Goal: Communication & Community: Answer question/provide support

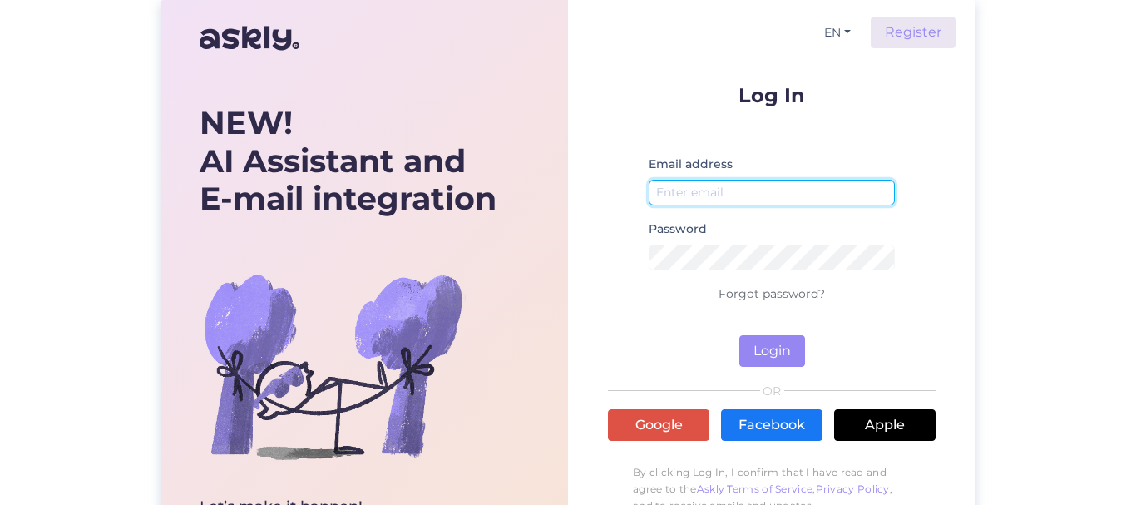
click at [835, 196] on input "email" at bounding box center [771, 193] width 246 height 26
type input "[EMAIL_ADDRESS][DOMAIN_NAME]"
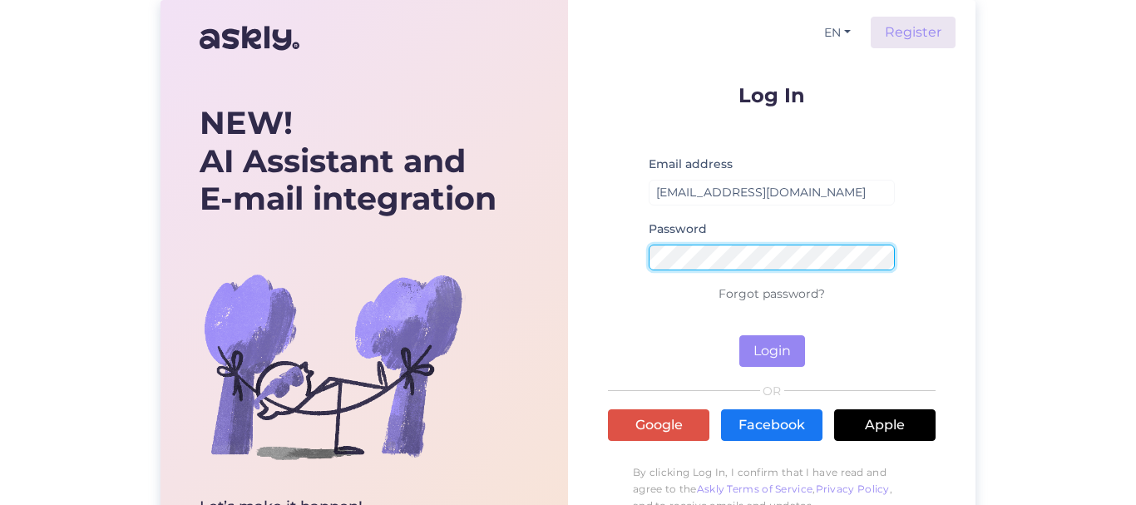
click at [739, 335] on button "Login" at bounding box center [772, 351] width 66 height 32
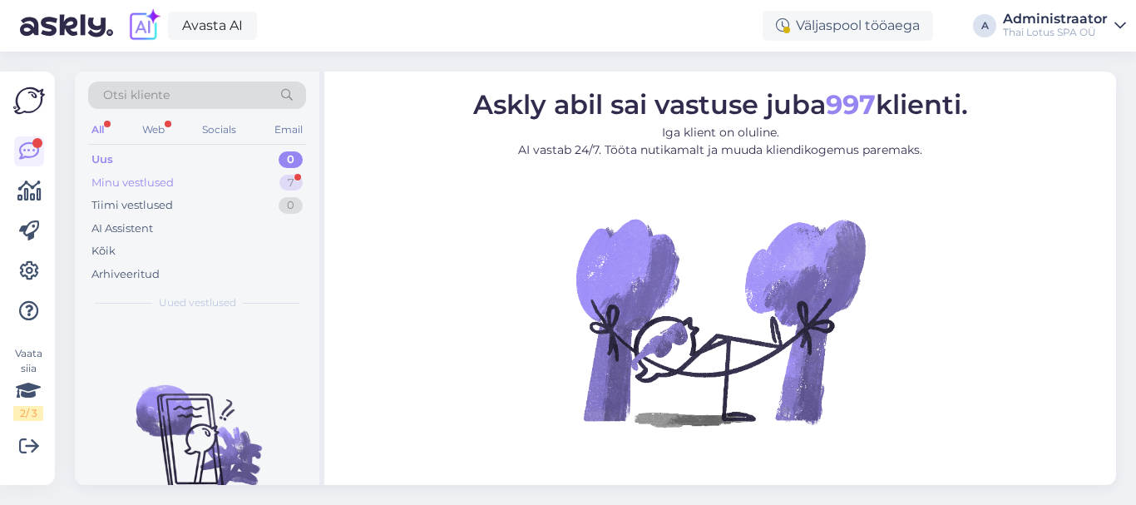
click at [275, 184] on div "Minu vestlused 7" at bounding box center [197, 182] width 218 height 23
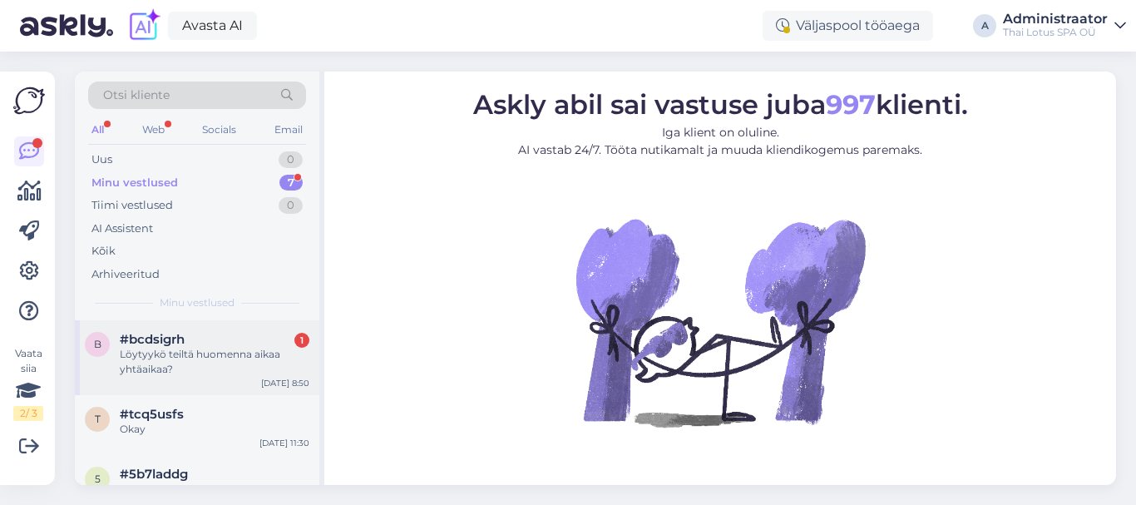
drag, startPoint x: 155, startPoint y: 352, endPoint x: 317, endPoint y: 324, distance: 164.4
click at [155, 352] on div "Löytyykö teiltä huomenna aikaa yhtäaikaa?" at bounding box center [215, 362] width 190 height 30
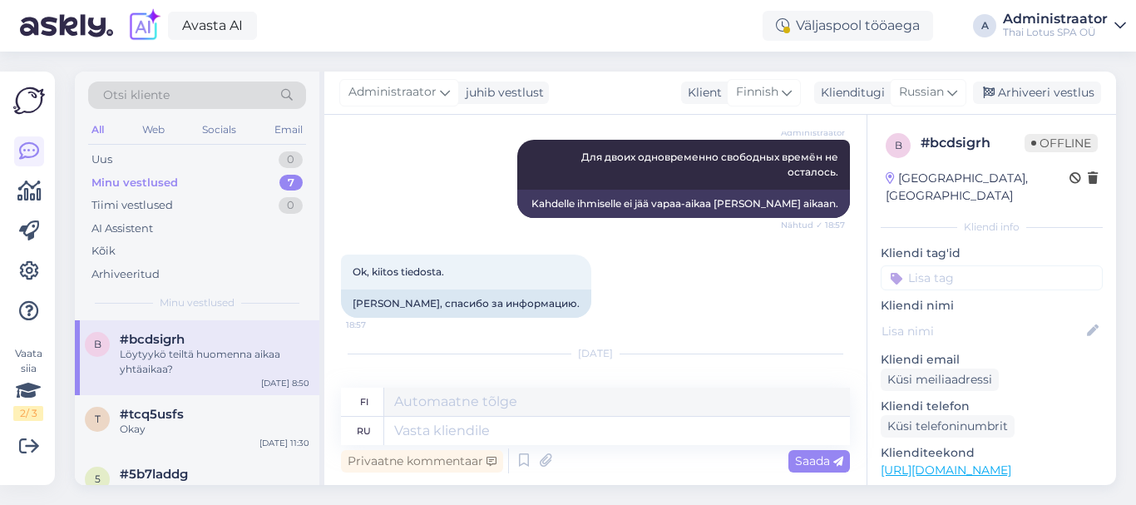
scroll to position [886, 0]
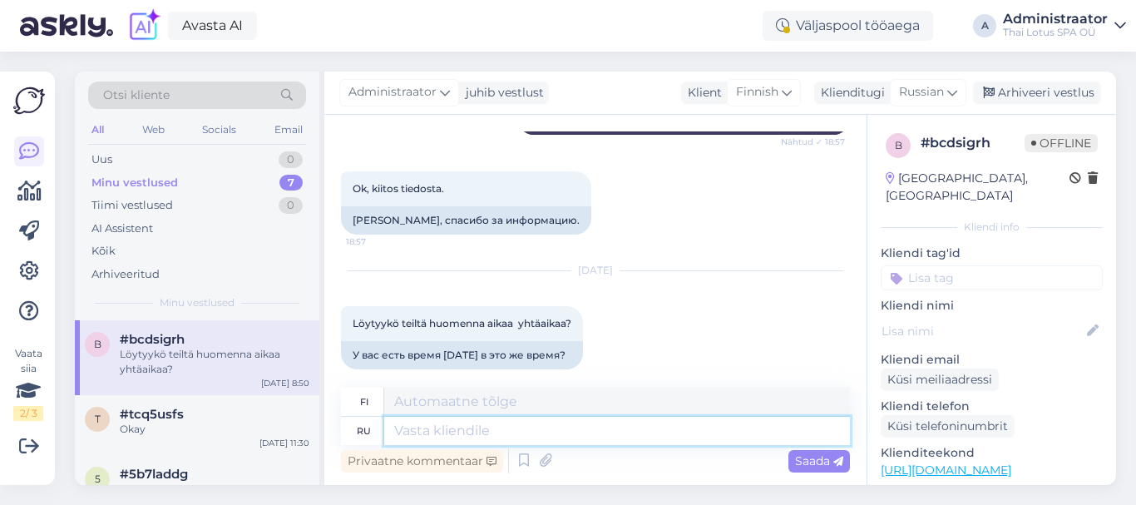
click at [502, 424] on textarea at bounding box center [617, 430] width 466 height 28
type textarea "З"
type textarea "Z"
type textarea "За"
type textarea "Sillä"
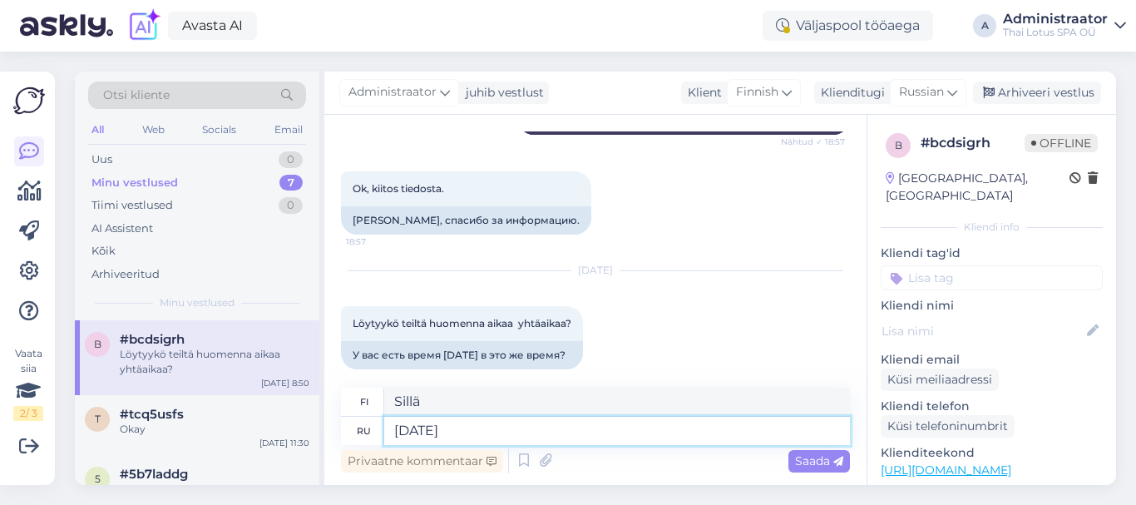
type textarea "[DATE]"
type textarea "Huomenna"
type textarea "[DATE] есть"
type textarea "On huominen"
type textarea "[DATE] есть свободное"
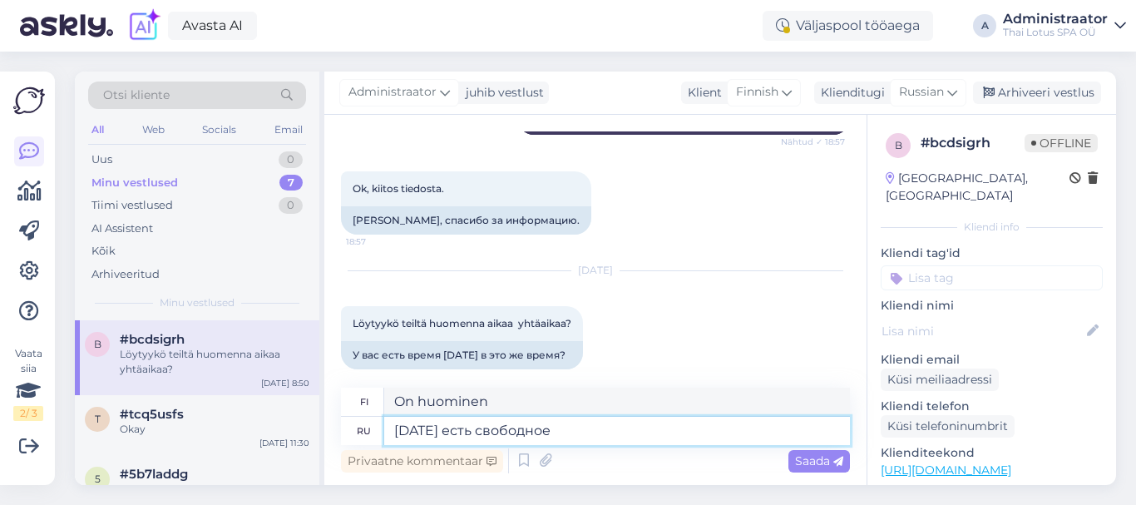
type textarea "Huomenna on vapaata"
type textarea "[DATE] есть свободное время"
type textarea "Huomenna on vapaata aikaa"
type textarea "[DATE] есть свободное времяю"
type textarea "Huomenna on vapaata aikaa"
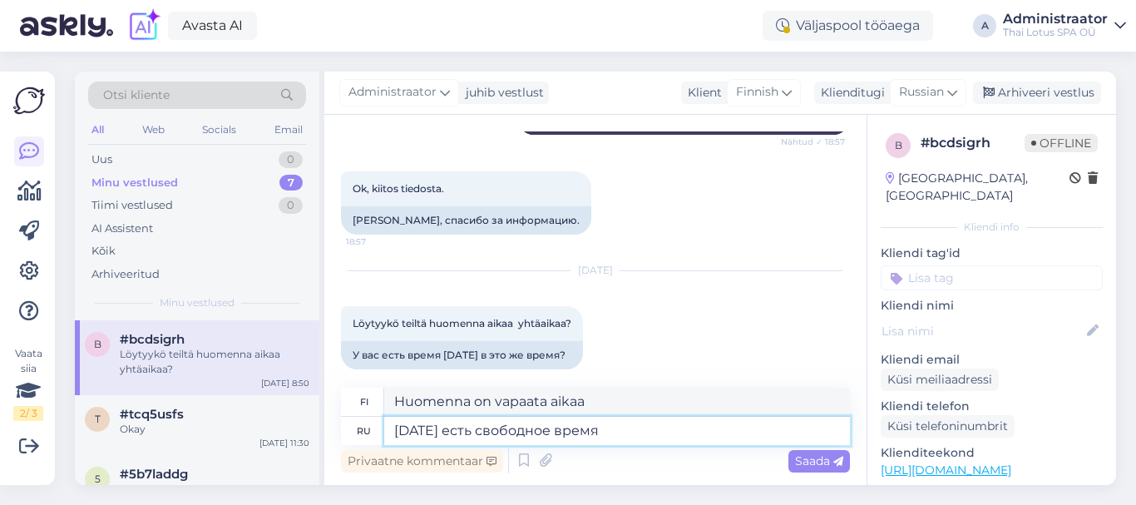
type textarea "[DATE] есть свободное время."
type textarea "Huomenna on vapaata aikaa."
type textarea "[DATE] есть свободное время."
click at [811, 461] on span "Saada" at bounding box center [819, 460] width 48 height 15
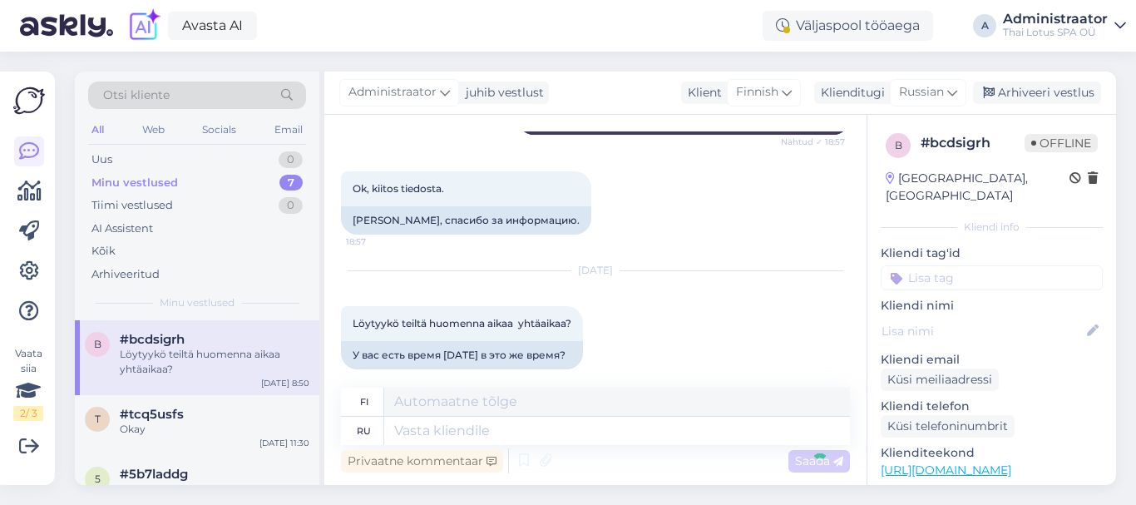
scroll to position [986, 0]
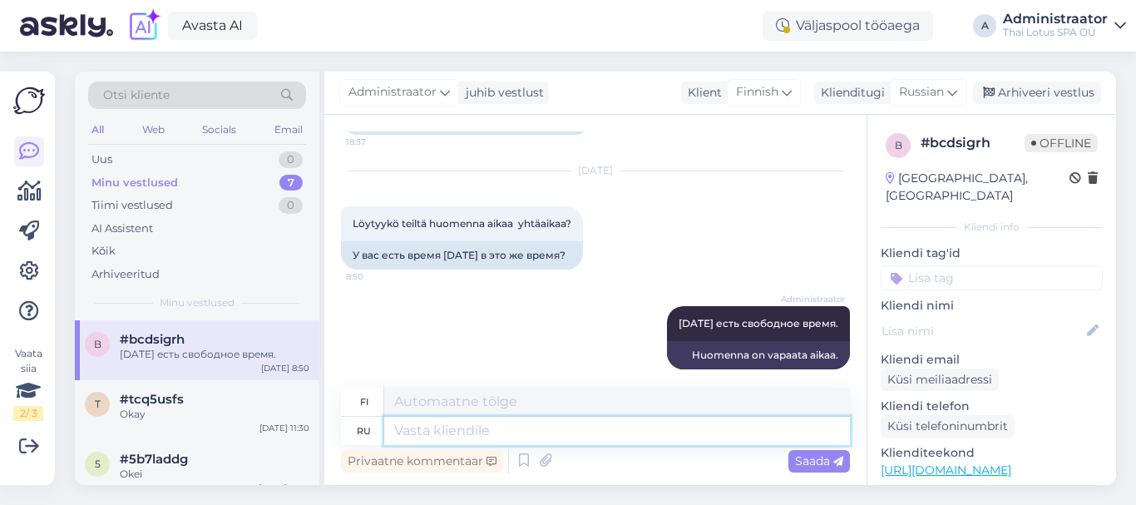
click at [485, 429] on textarea at bounding box center [617, 430] width 466 height 28
type textarea "Какое"
type textarea "Mikä"
type textarea "Какое время бы [PERSON_NAME] подошл"
type textarea "Paljonko kello on?"
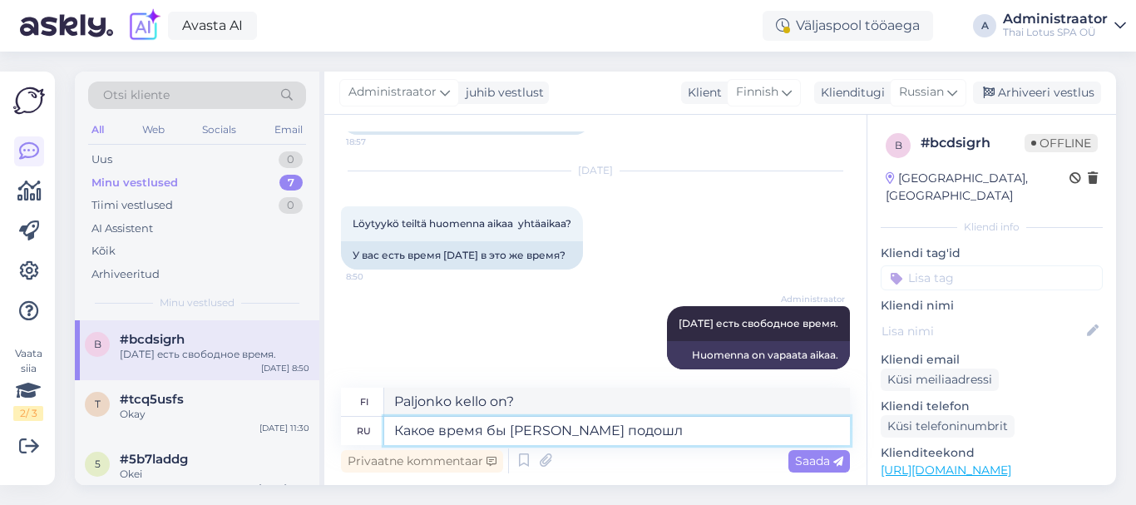
type textarea "Какое время бы [PERSON_NAME] подошло"
type textarea "Mihin aikaan haluaisit"
type textarea "Какое время бы [PERSON_NAME] подошло?"
type textarea "[PERSON_NAME] sopisi sinulle?"
type textarea "Какое время бы [PERSON_NAME] подошло? Enhjv"
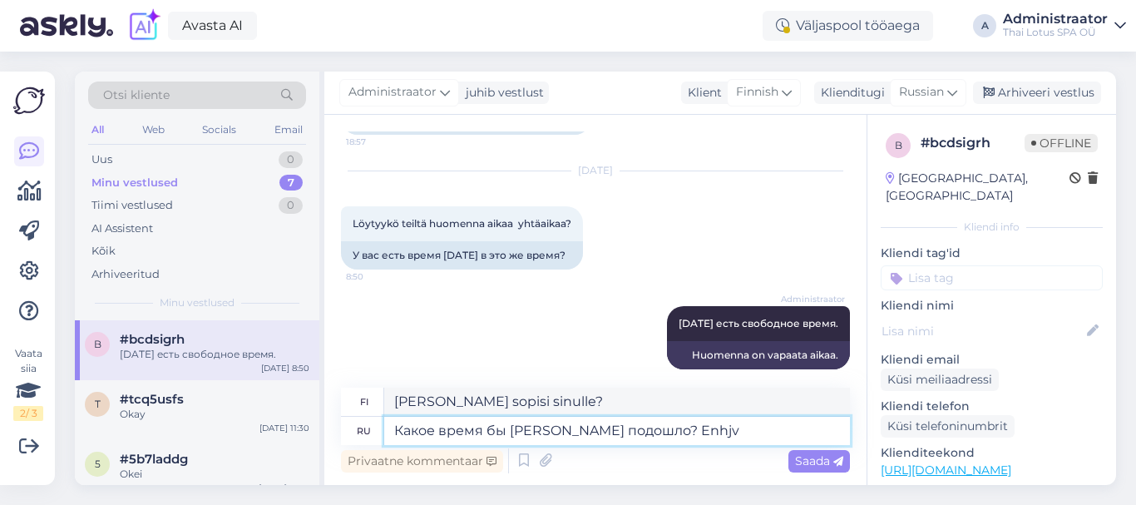
type textarea "[PERSON_NAME] olisi sinulle paras? Enhjv"
type textarea "Какое время бы [PERSON_NAME] подошло?"
type textarea "[PERSON_NAME] sopisi sinulle?"
type textarea "Какое время бы [PERSON_NAME] подошло? T"
type textarea "[PERSON_NAME] sopisi sinulle? T."
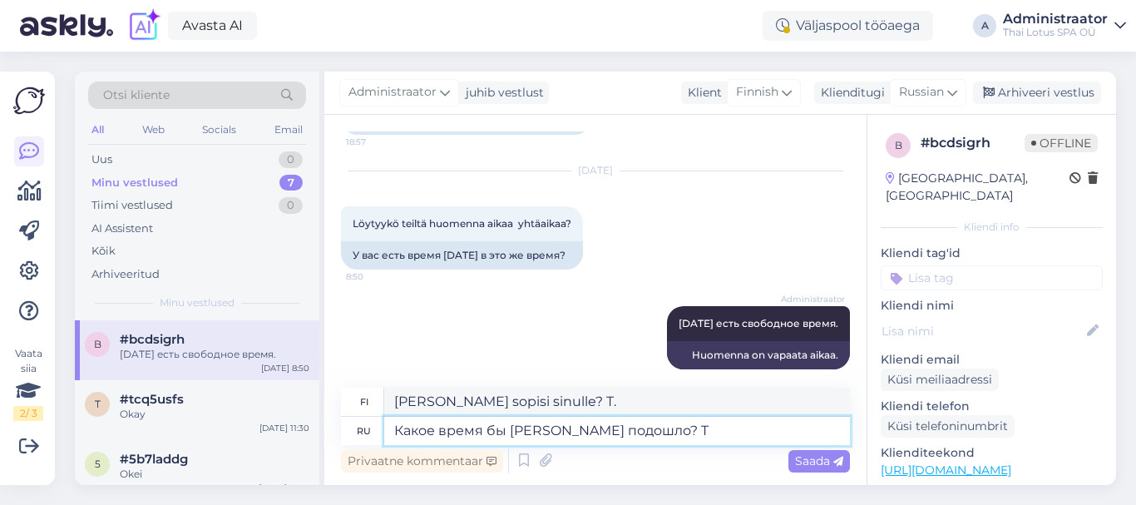
type textarea "Какое время бы [PERSON_NAME] подошло?"
type textarea "[PERSON_NAME] sopisi sinulle?"
type textarea "Какое время бы [PERSON_NAME] подошло? T"
type textarea "[PERSON_NAME] sopisi sinulle? T."
type textarea "Какое время бы [PERSON_NAME] подошло?"
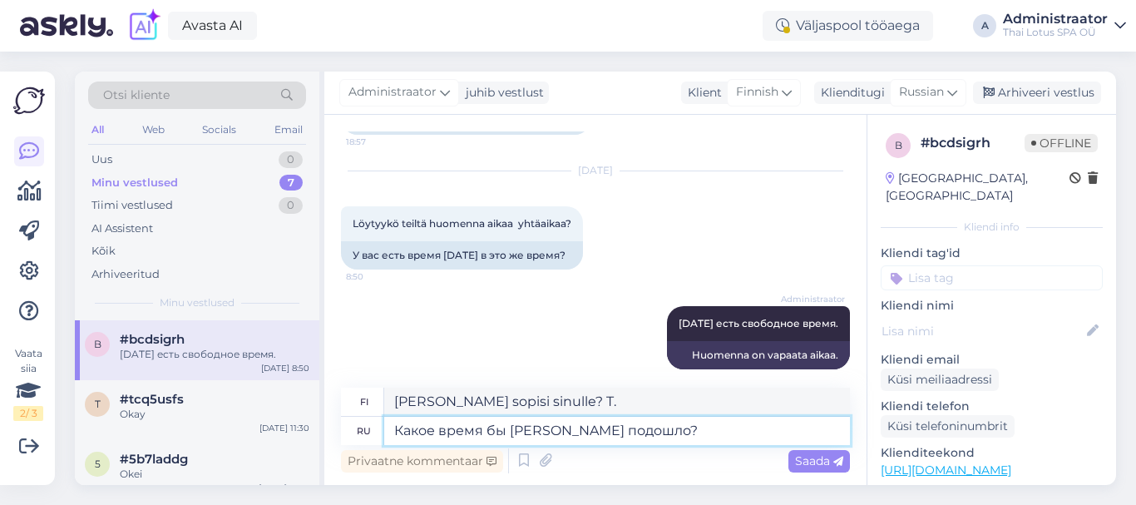
type textarea "[PERSON_NAME] sopisi sinulle?"
type textarea "Какое время бы [PERSON_NAME] подошло? Имеется"
type textarea "[PERSON_NAME] sopisi sinulle? [GEOGRAPHIC_DATA]"
type textarea "Какое время бы [PERSON_NAME] подошло? Имеется свободное в"
type textarea "[PERSON_NAME] sopisi sinulle? Onko vapaata aikaa?"
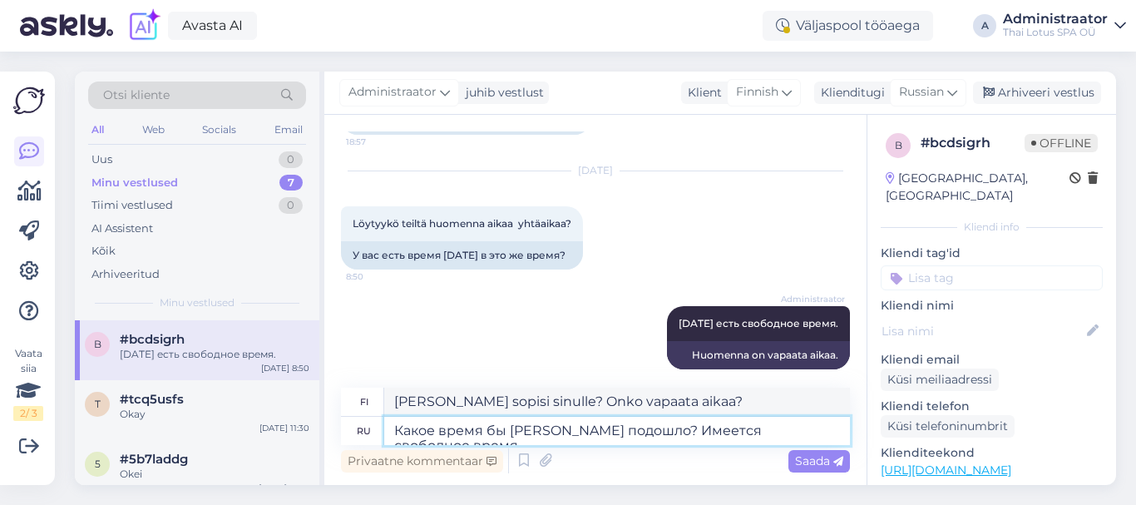
type textarea "Какое время бы [PERSON_NAME] подошло? Имеется свободное время"
type textarea "[PERSON_NAME] sopisi sinulle? Onko sinulla vapaa-aikaa?"
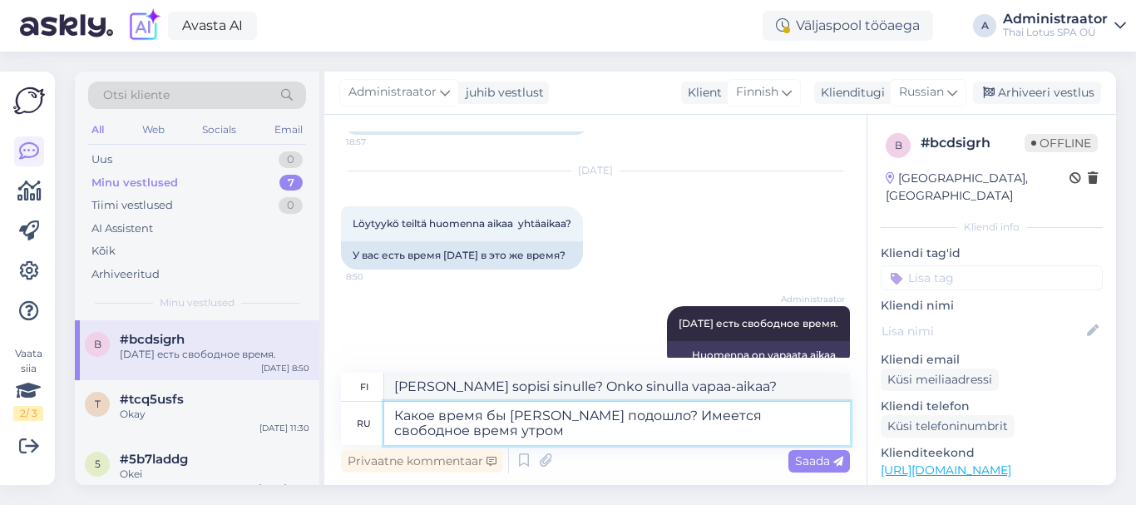
type textarea "Какое время бы [PERSON_NAME] подошло? Имеется свободное время утром [PERSON_NAM…"
type textarea "[PERSON_NAME] sopisi sinulle? Onko sinulla aamulla vapaata aikaa?"
type textarea "Какое время бы [PERSON_NAME] подошло? Имеется свободное время утром в 9"
type textarea "[PERSON_NAME] sopisi sinulle? Minulla on vapaata aikaa aamulla klo 9."
type textarea "Какое время бы [PERSON_NAME] подошло? Имеется свободное время утром в 9:00"
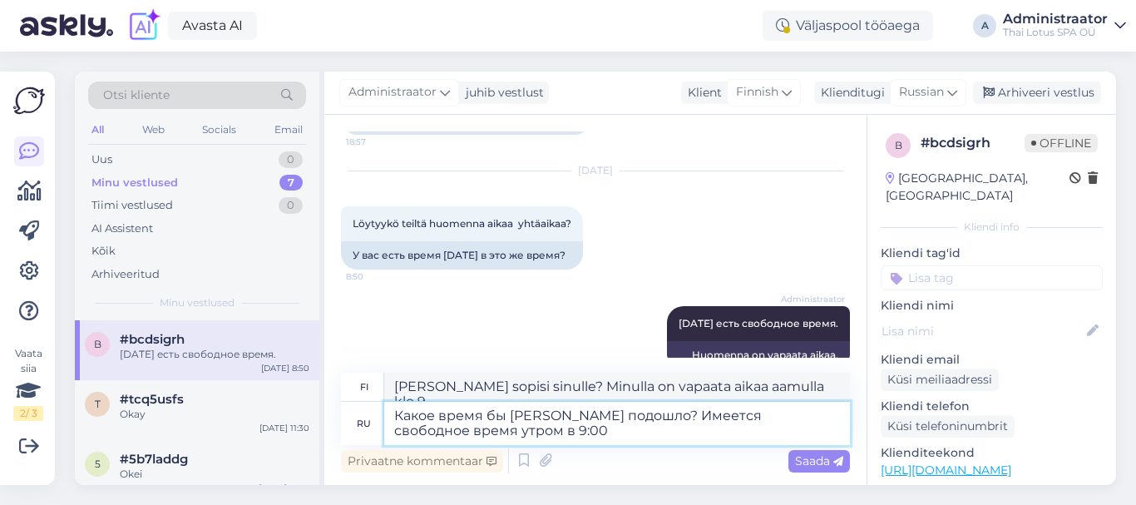
type textarea "[PERSON_NAME] sopisi sinulle? Minulla on vapaata aikaa aamulla klo 9.00."
type textarea "Какое время бы [PERSON_NAME] подошло? Имеется свободное время утром в 9:00, 9:"
type textarea "[PERSON_NAME] sopisi sinulle? Minulla on vapaata aikaa aamulla klo 9.00, 9.00."
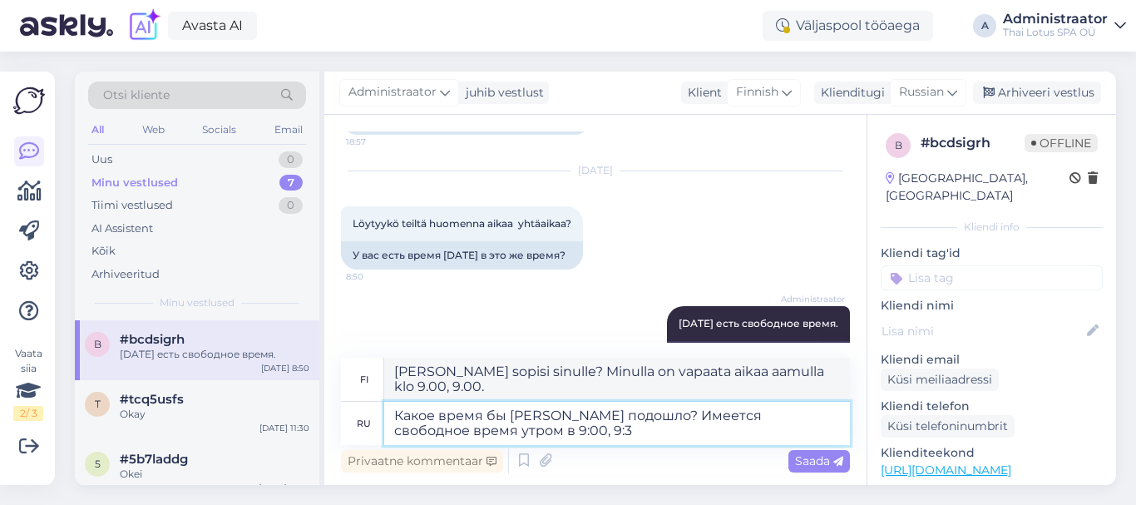
type textarea "Какое время бы [PERSON_NAME] подошло? Имеется свободное время утром в 9:00, 9:30"
type textarea "[PERSON_NAME] sopisi sinulle? Minulla on vapaata aikaa aamulla klo 9.00 ja 9.30."
type textarea "Какое время бы [PERSON_NAME] подошло? Имеется свободное время утром в 9:00, 9:3…"
type textarea "[PERSON_NAME] sopisi sinulle? Minulla on vapaata aikaa aamulla klo 9.00, 9.30,"
type textarea "Какое время бы [PERSON_NAME] подошло? Имеется свободное время утром в 9:00, 9:3…"
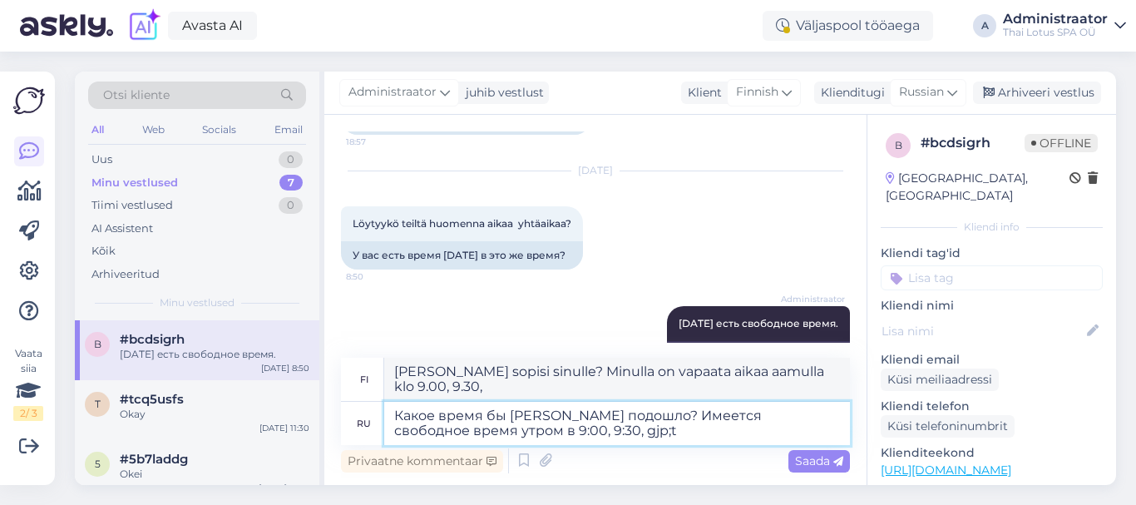
type textarea "[PERSON_NAME] sopisi sinulle? Minulla on vapaa-aikaa aamulla klo 9.00, 9.30, gj…"
type textarea "Какое время бы [PERSON_NAME] подошло? Имеется свободное время утром в 9:00, 9:3…"
type textarea "[PERSON_NAME] sopisi sinulle? Minulla on vapaata aikaa aamulla klo 9.00, 9.30,"
type textarea "Какое время бы [PERSON_NAME] подошло? Имеется свободное время утром в 9:00, 9:3…"
type textarea "[PERSON_NAME] sopisi sinulle? Minulla on vapaa-aikaa aamulla klo 9.00, 9.30 ja …"
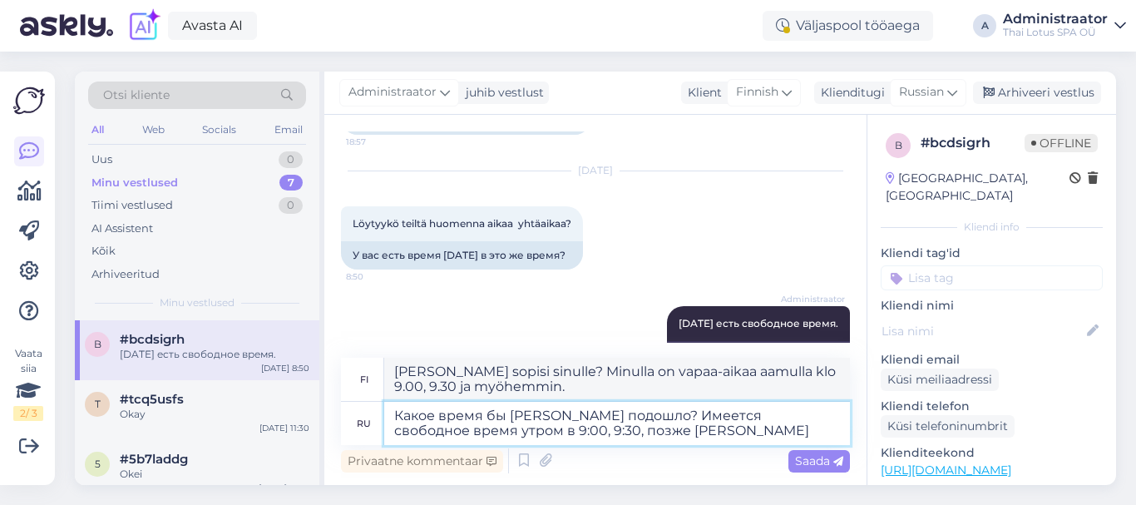
type textarea "Какое время бы [PERSON_NAME] подошло? Имеется свободное время утром в 9:00, 9:3…"
type textarea "[PERSON_NAME] sopisi sinulle? Minulla on vapaa-aikaa aamulla klo 9.00, 9.30 ja …"
type textarea "Какое время бы [PERSON_NAME] подошло? Имеется свободное время утром в 9:00, 9:3…"
type textarea "[PERSON_NAME] sopisi sinulle? Minulla on vapaa-aikaa aamulla klo 9.00, 9.30 ja …"
type textarea "Какое время бы [PERSON_NAME] подошло? Имеется свободное время утром в 9:00, 9:3…"
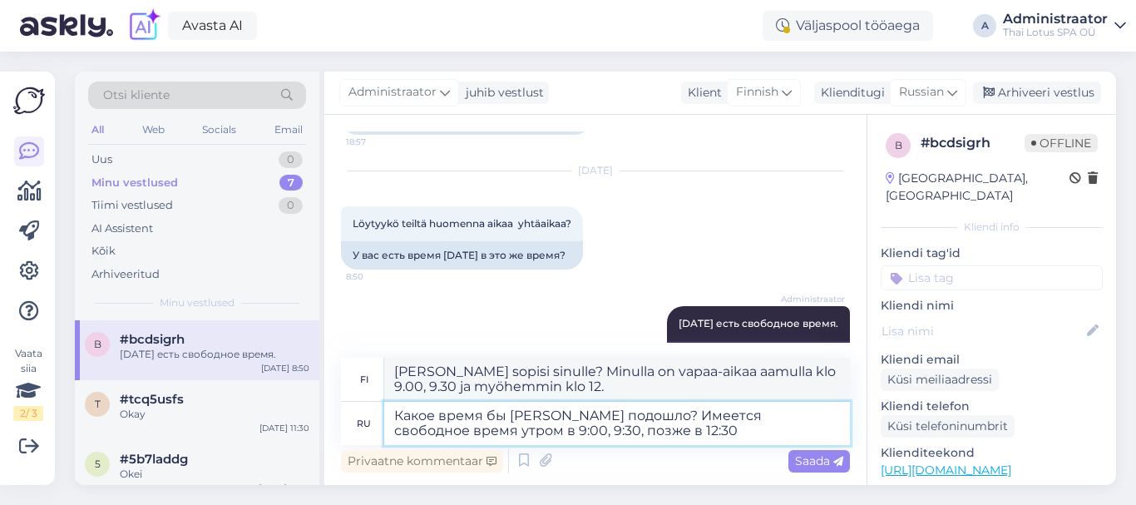
type textarea "[PERSON_NAME] sopisi sinulle? Minulla on vapaa-aikaa aamulla klo 9.00, 9.30 ja …"
drag, startPoint x: 563, startPoint y: 431, endPoint x: 521, endPoint y: 432, distance: 41.6
click at [521, 432] on textarea "Какое время бы [PERSON_NAME] подошло? Имеется свободное время утром в 9:00, 9:3…" at bounding box center [617, 423] width 466 height 43
type textarea "Какое время бы [PERSON_NAME] подошло? Имеется свободное время утром в 9:00, 9:3…"
type textarea "[PERSON_NAME] sopisi sinulle? Meillä on vapaita aikoja aamulla klo 9.00, 9.30 j…"
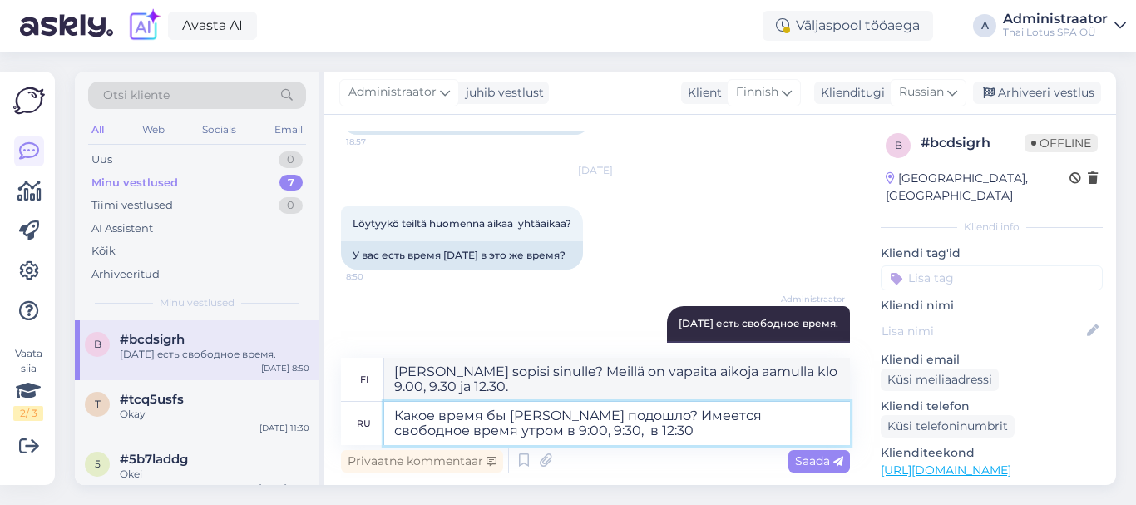
click at [580, 428] on textarea "Какое время бы [PERSON_NAME] подошло? Имеется свободное время утром в 9:00, 9:3…" at bounding box center [617, 423] width 466 height 43
type textarea "Какое время бы [PERSON_NAME] подошло? Имеется свободное время утром в 9:00, 9:3…"
type textarea "[PERSON_NAME] sopisi sinulle? Minulla on vapaata aikaa aamulla klo 9.00, 9.30 j…"
type textarea "Какое время бы [PERSON_NAME] подошло? Имеется свободное время утром в 9:00, 9:3…"
type textarea "[PERSON_NAME] sopisi sinulle? Meillä on vapaita aikoja aamulla klo 9.00, 9.30 j…"
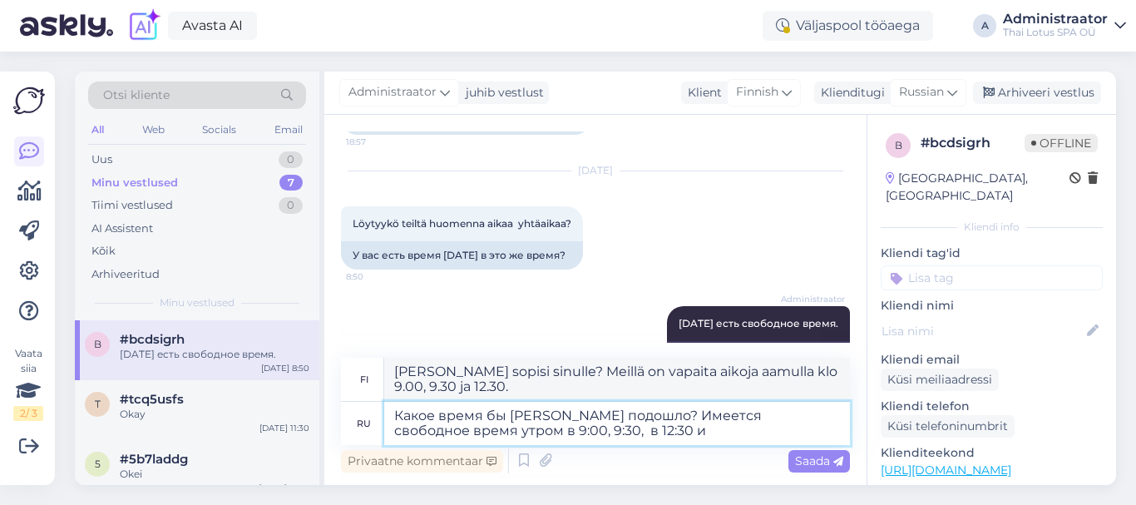
type textarea "Какое время бы [PERSON_NAME] подошло? Имеется свободное время утром в 9:00, 9:3…"
type textarea "[PERSON_NAME] sopisi sinulle? Meillä on vapaata aikaa aamulla klo 9.00, 9.30, 1…"
type textarea "Какое время бы [PERSON_NAME] подошло? Имеется свободное время утром в 9:00, 9:3…"
type textarea "[PERSON_NAME] sopisi sinulle? Meillä on vapaita aikoja aamulla klo 9.00, 9.30, …"
type textarea "Какое время бы [PERSON_NAME] подошло? Имеется свободное время утром в 9:00, 9:3…"
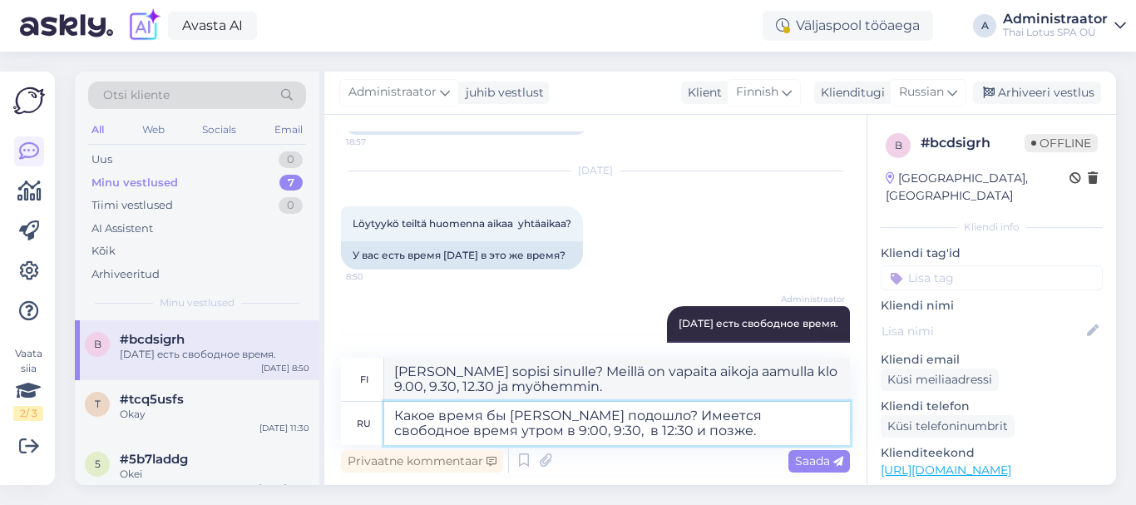
type textarea "[PERSON_NAME] sopisi sinulle? Meillä on vapaata aikaa aamulla klo 9.00, 9.30, 1…"
type textarea "Какое время бы [PERSON_NAME] подошло? Имеется свободное время утром в 9:00, 9:3…"
click at [786, 458] on div "Privaatne kommentaar Saada" at bounding box center [595, 461] width 509 height 32
type textarea "[PERSON_NAME] sopisi sinulle? Meillä on vapaita aikoja aamulla klo 9.00, 9.30, …"
click at [797, 459] on span "Saada" at bounding box center [819, 460] width 48 height 15
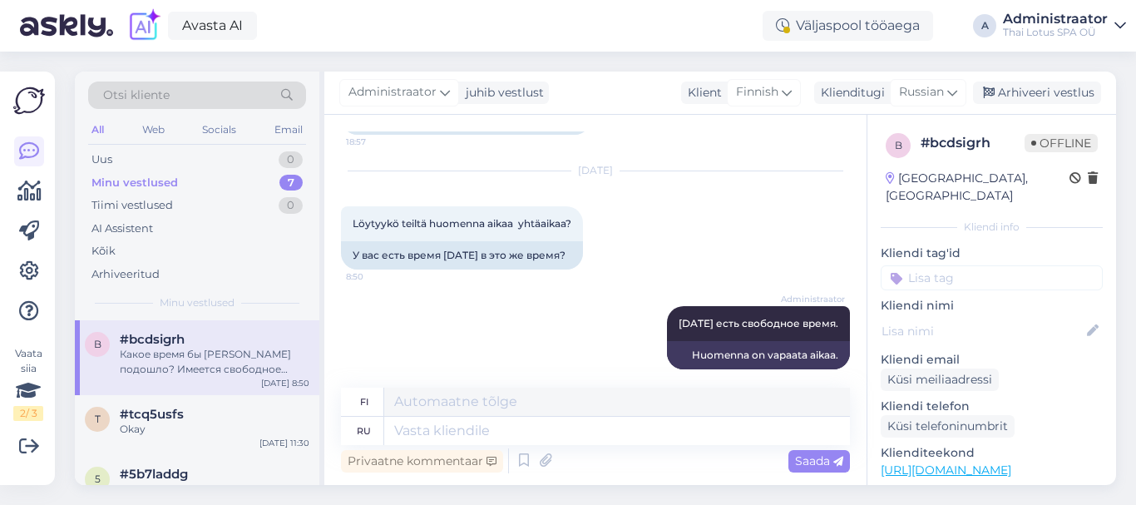
scroll to position [1116, 0]
